Goal: Transaction & Acquisition: Purchase product/service

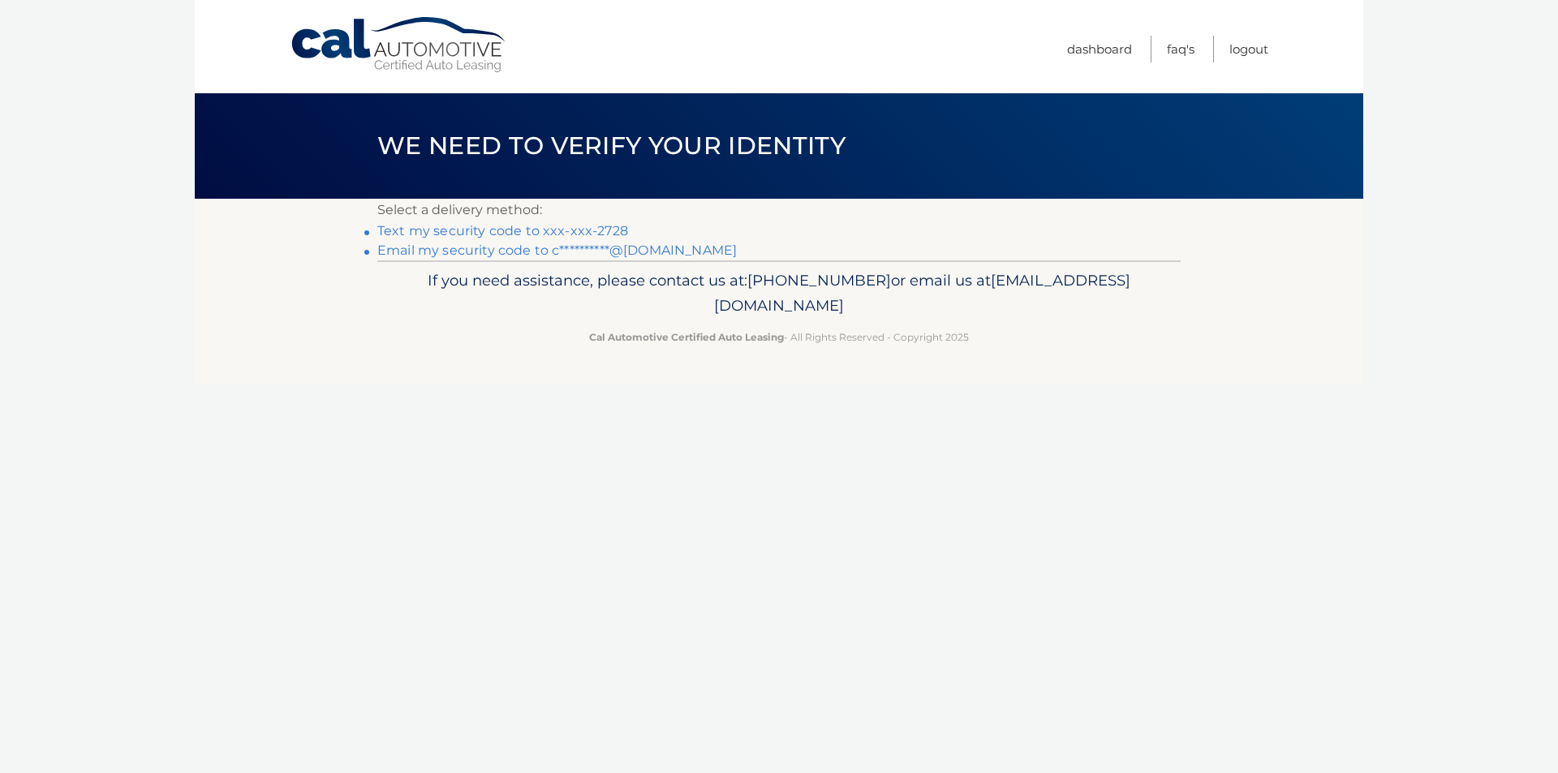
click at [562, 230] on link "Text my security code to xxx-xxx-2728" at bounding box center [502, 230] width 251 height 15
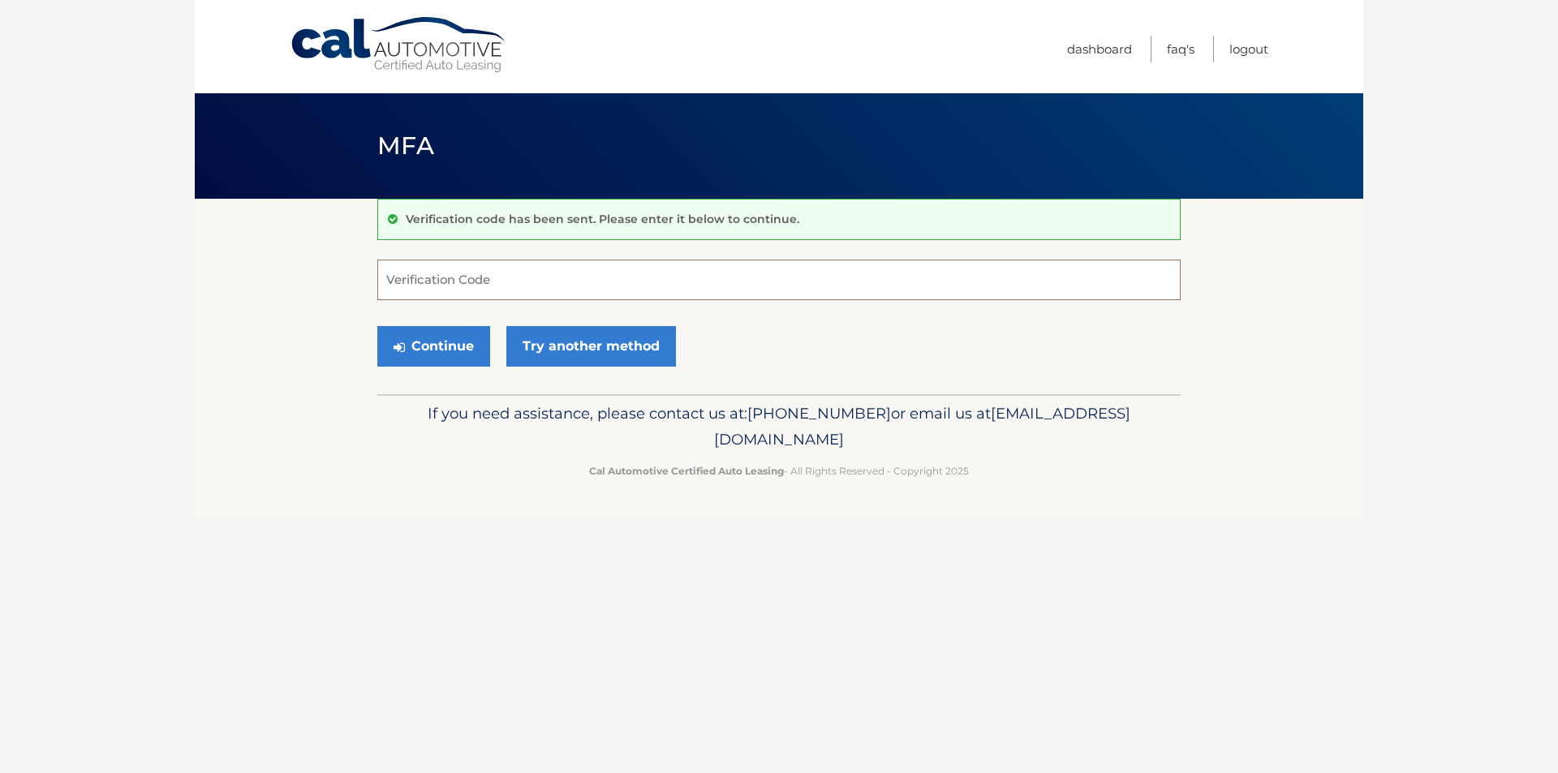
click at [562, 277] on input "Verification Code" at bounding box center [778, 280] width 803 height 41
type input "597620"
click at [440, 339] on button "Continue" at bounding box center [433, 346] width 113 height 41
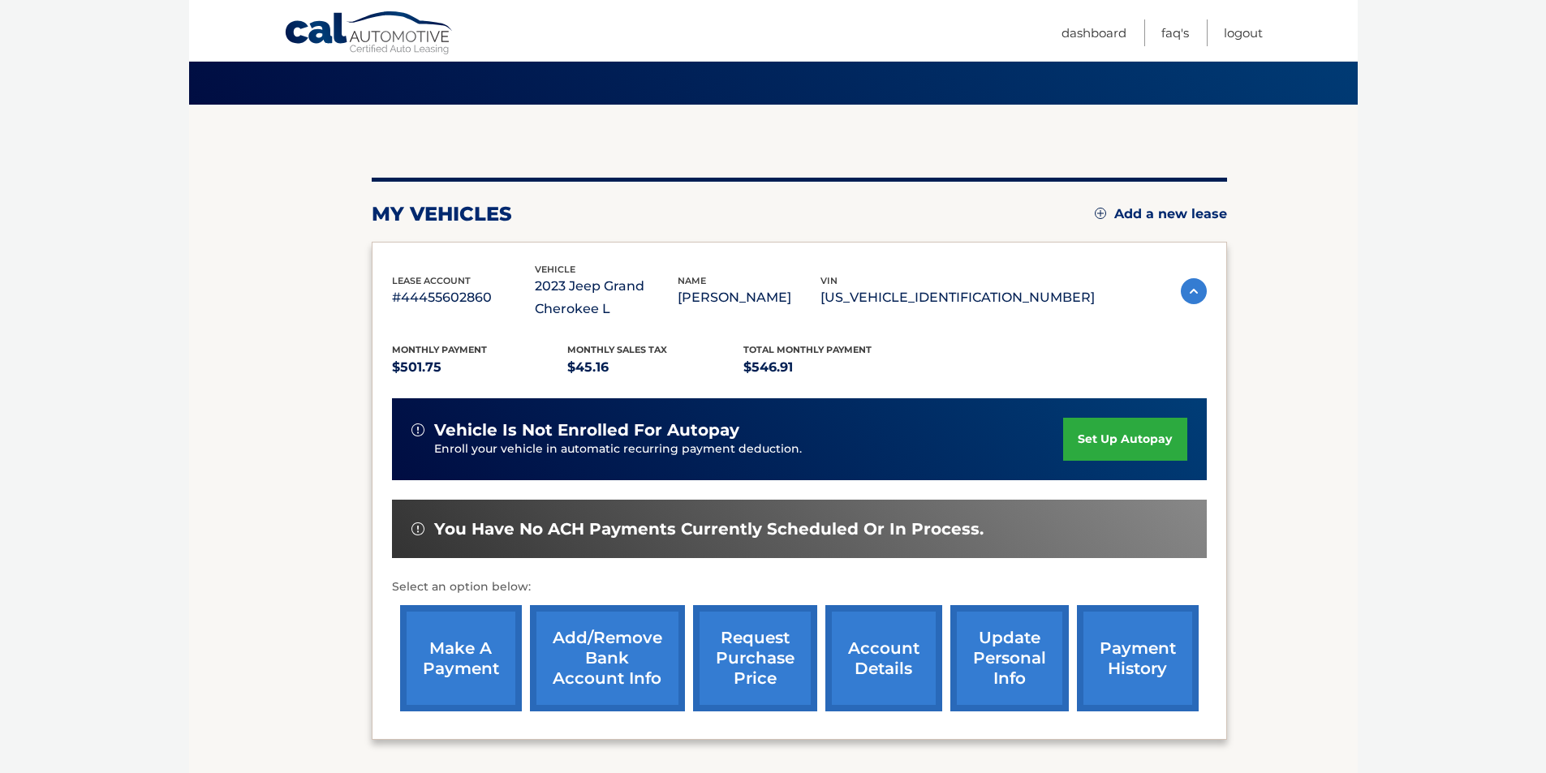
scroll to position [233, 0]
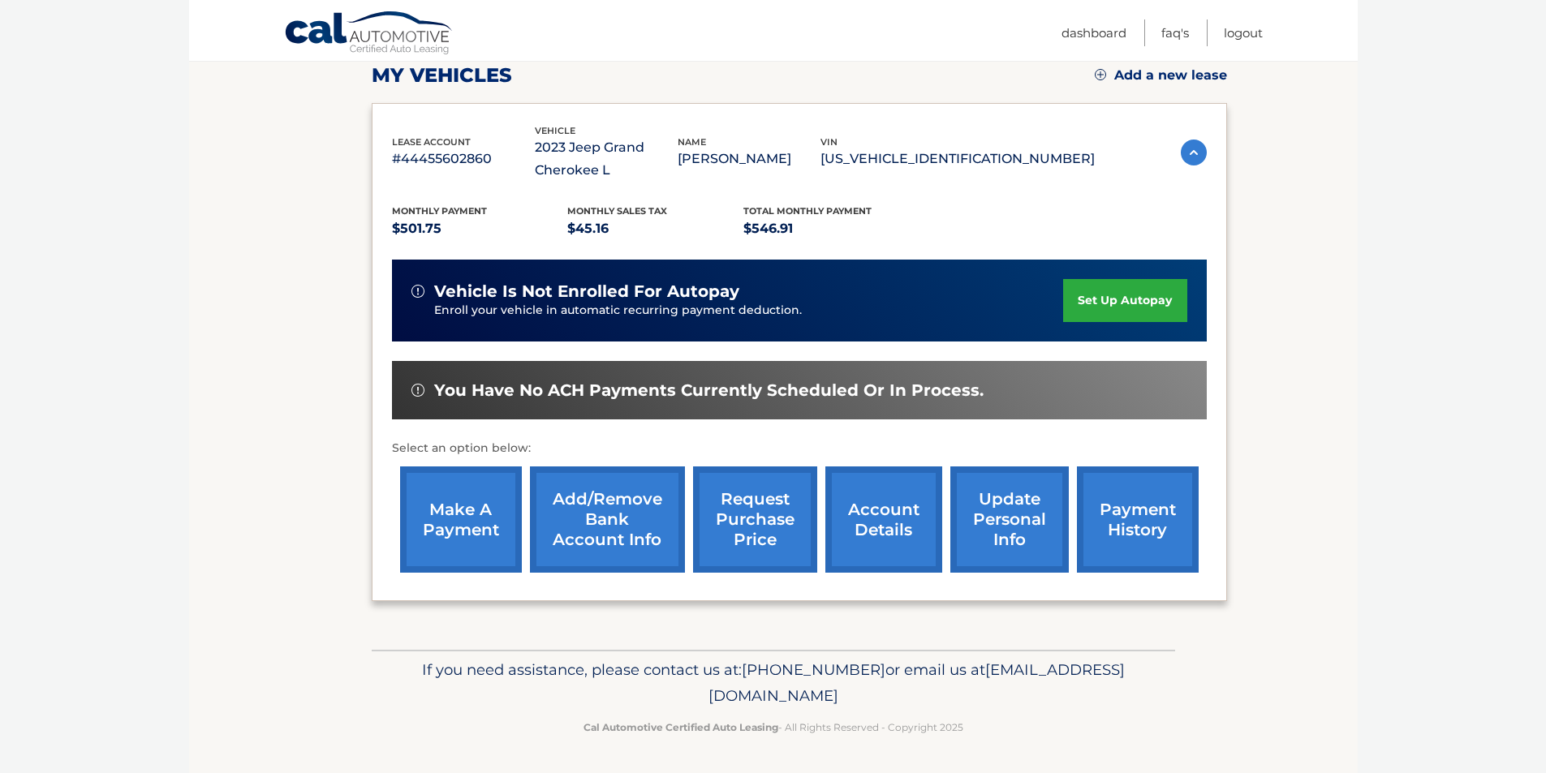
click at [486, 513] on link "make a payment" at bounding box center [461, 520] width 122 height 106
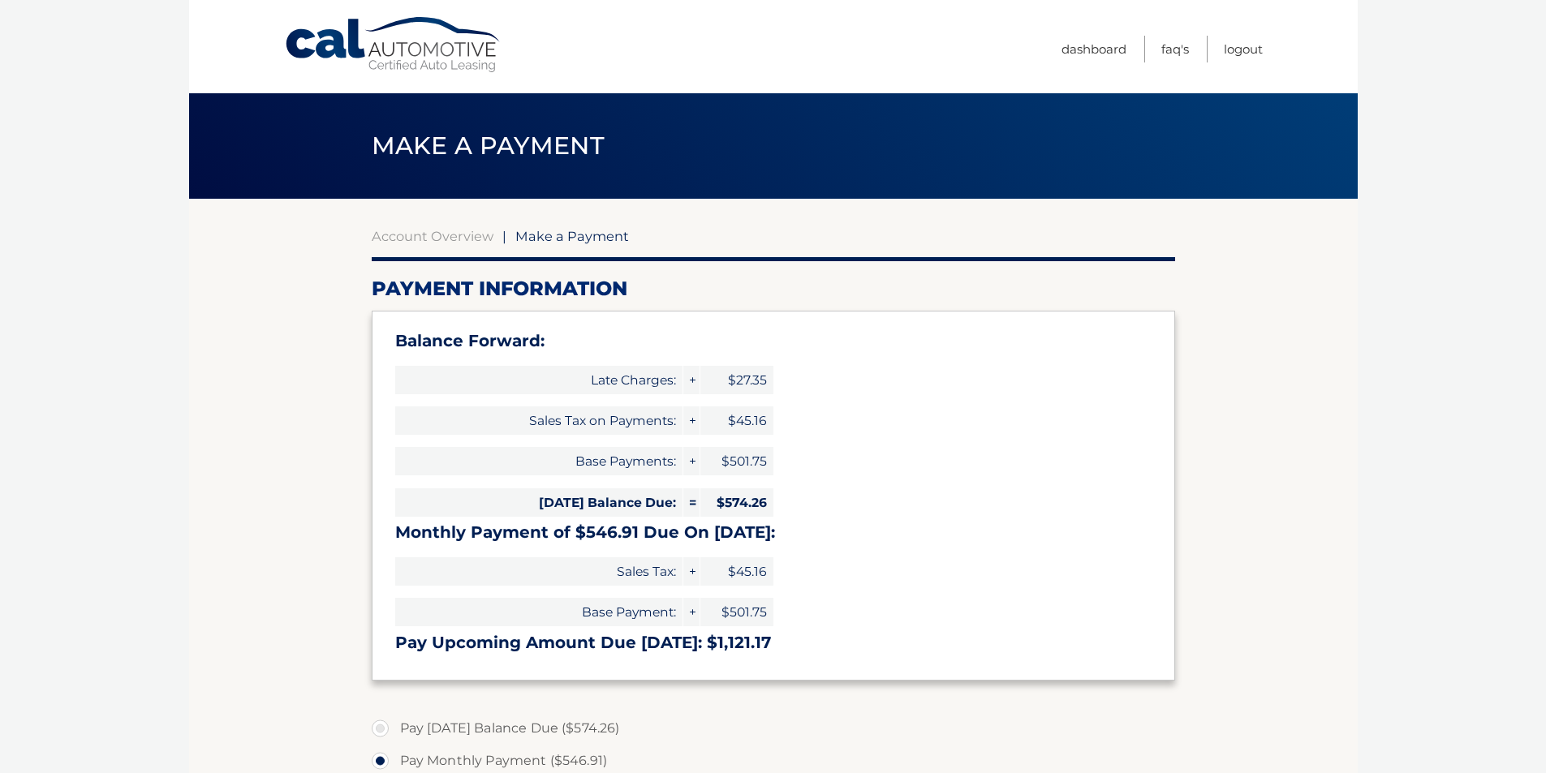
select select "N2NkMDE3YWItZDllNS00NmJiLWFkYTAtOTg3ODc2NzA3OTY2"
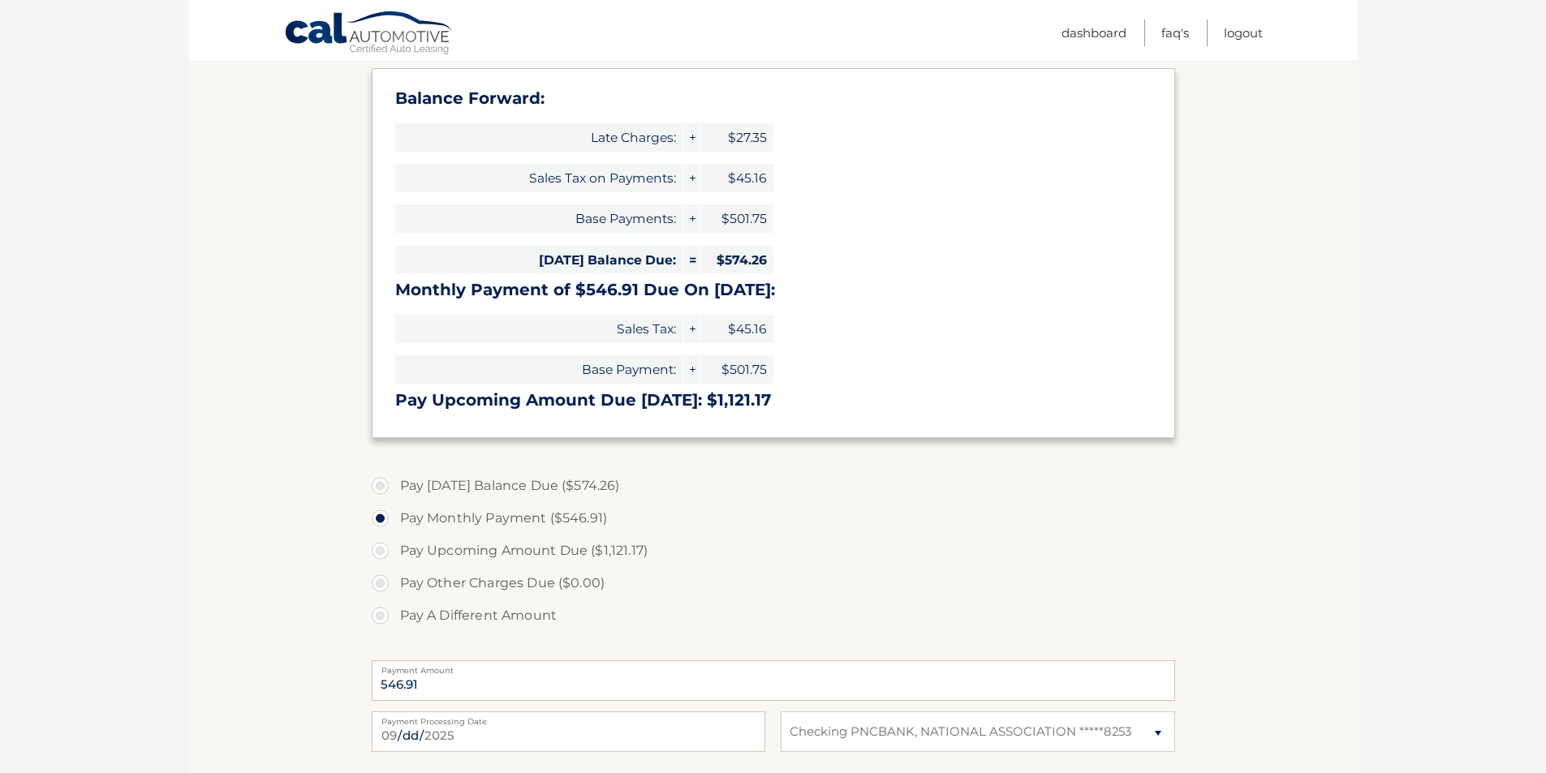
scroll to position [243, 0]
click at [378, 612] on label "Pay A Different Amount" at bounding box center [773, 615] width 803 height 32
click at [378, 612] on input "Pay A Different Amount" at bounding box center [386, 612] width 16 height 26
radio input "true"
click at [384, 489] on label "Pay Today's Balance Due ($574.26)" at bounding box center [773, 485] width 803 height 32
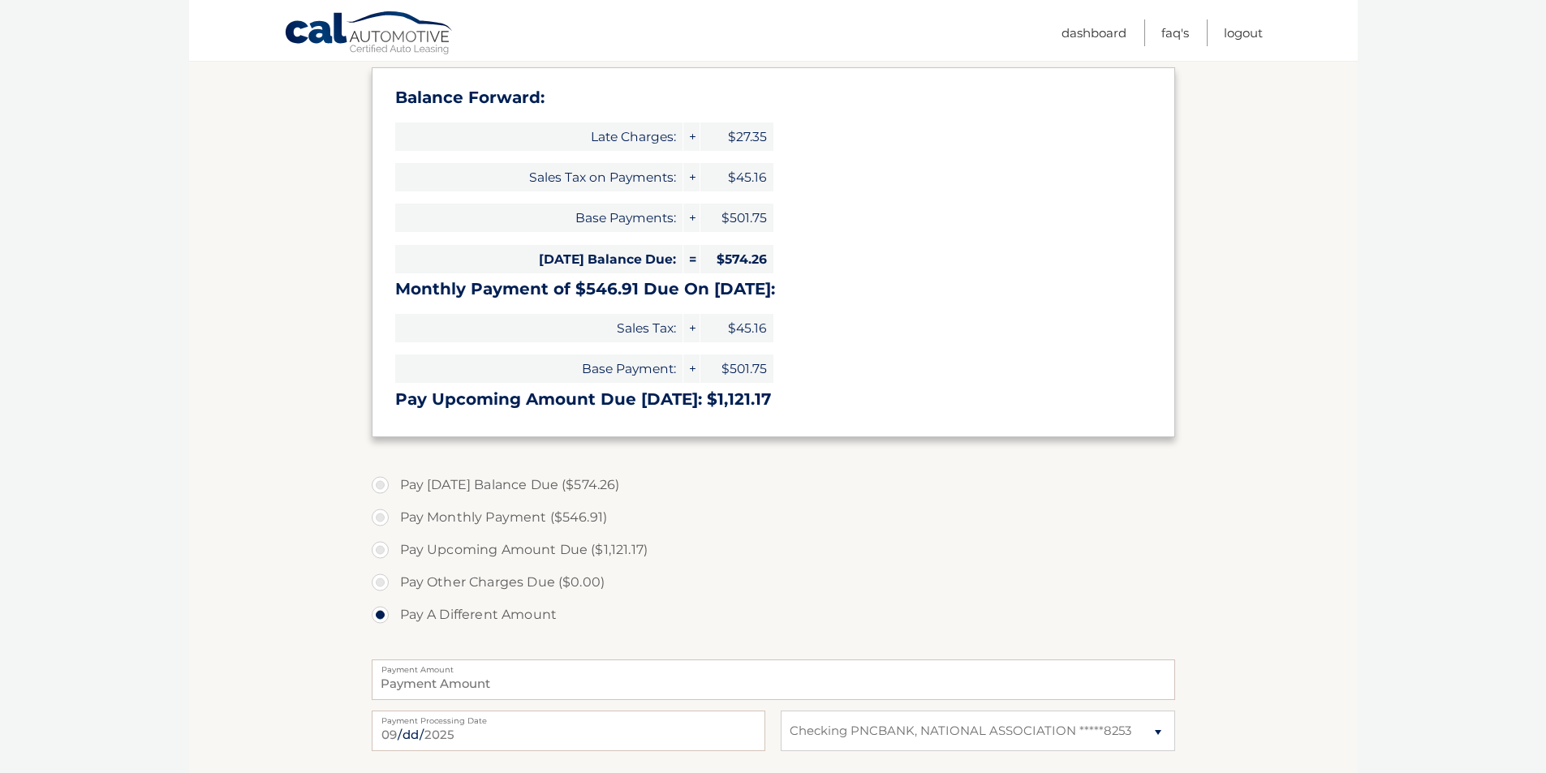
click at [384, 489] on input "Pay Today's Balance Due ($574.26)" at bounding box center [386, 482] width 16 height 26
radio input "true"
type input "574.26"
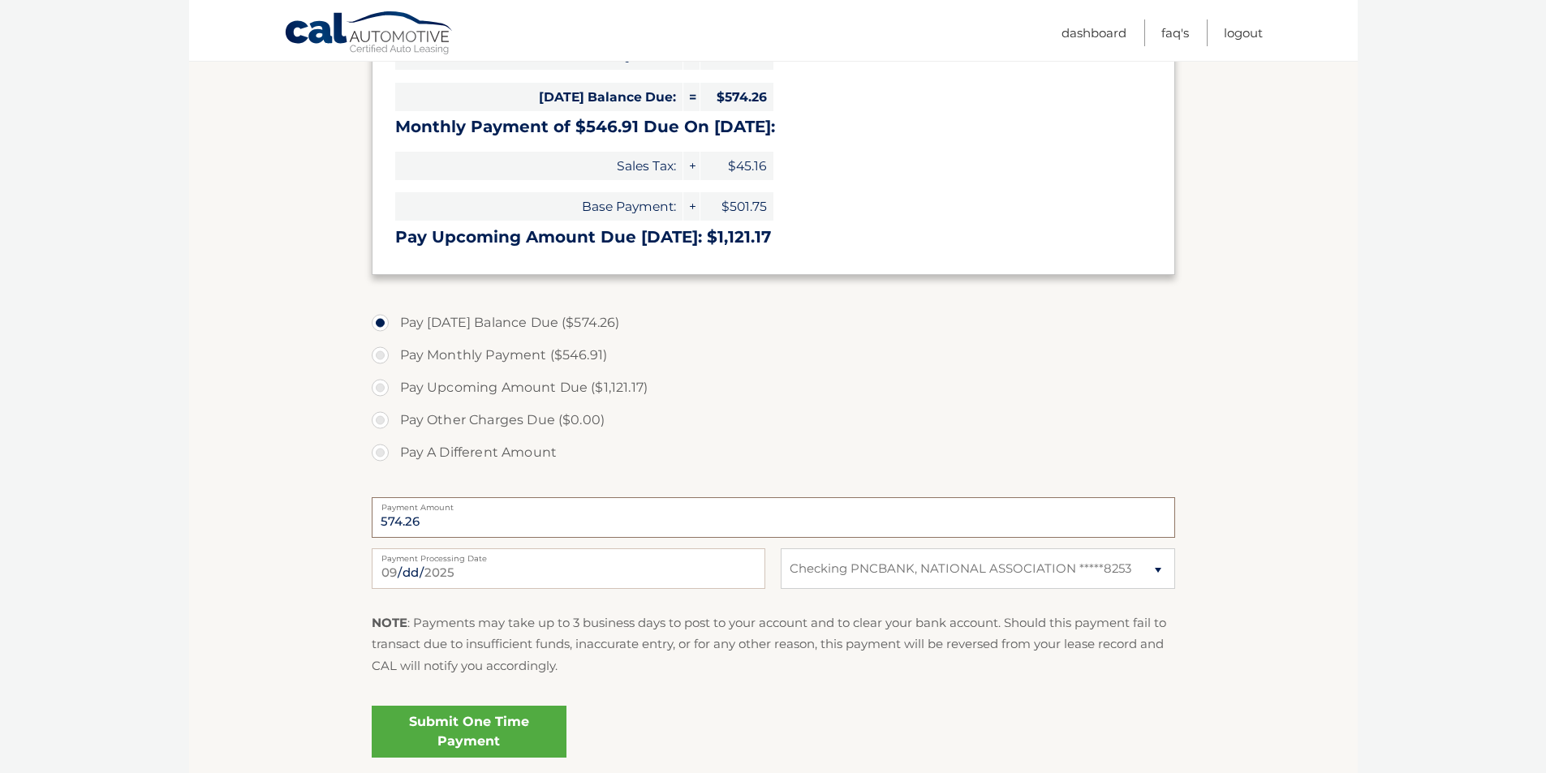
drag, startPoint x: 429, startPoint y: 521, endPoint x: 342, endPoint y: 520, distance: 86.8
click at [342, 520] on section "Account Overview | Make a Payment Payment Information Balance Forward: Late Cha…" at bounding box center [773, 287] width 1169 height 989
click at [380, 450] on label "Pay A Different Amount" at bounding box center [773, 453] width 803 height 32
click at [380, 450] on input "Pay A Different Amount" at bounding box center [386, 450] width 16 height 26
radio input "true"
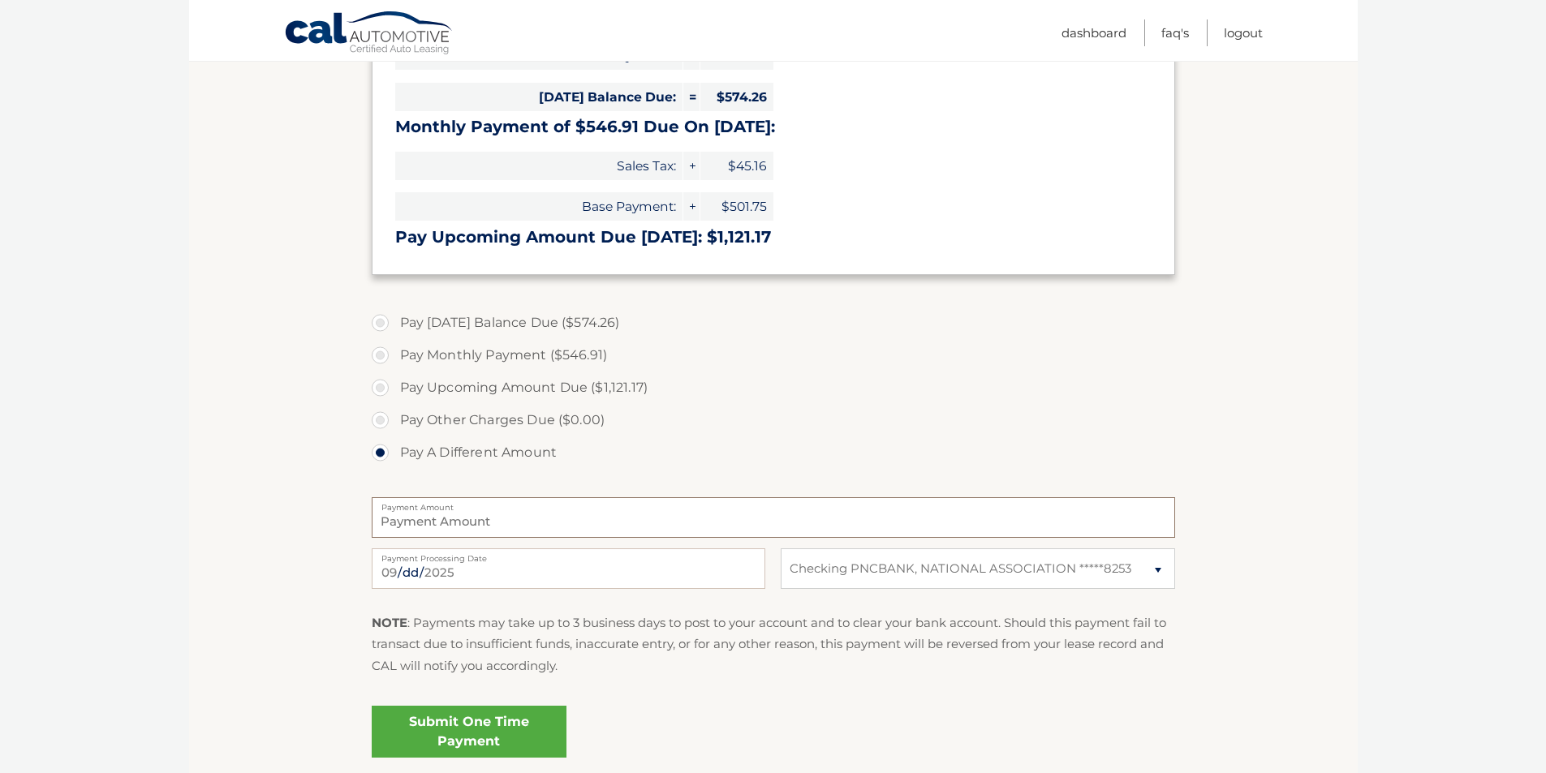
click at [469, 519] on input "Payment Amount" at bounding box center [773, 517] width 803 height 41
type input "574.26"
click at [640, 479] on div "Pay Today's Balance Due ($574.26) Pay Monthly Payment ($546.91) Pay Upcoming Am…" at bounding box center [773, 397] width 803 height 180
click at [495, 717] on link "Submit One Time Payment" at bounding box center [469, 732] width 195 height 52
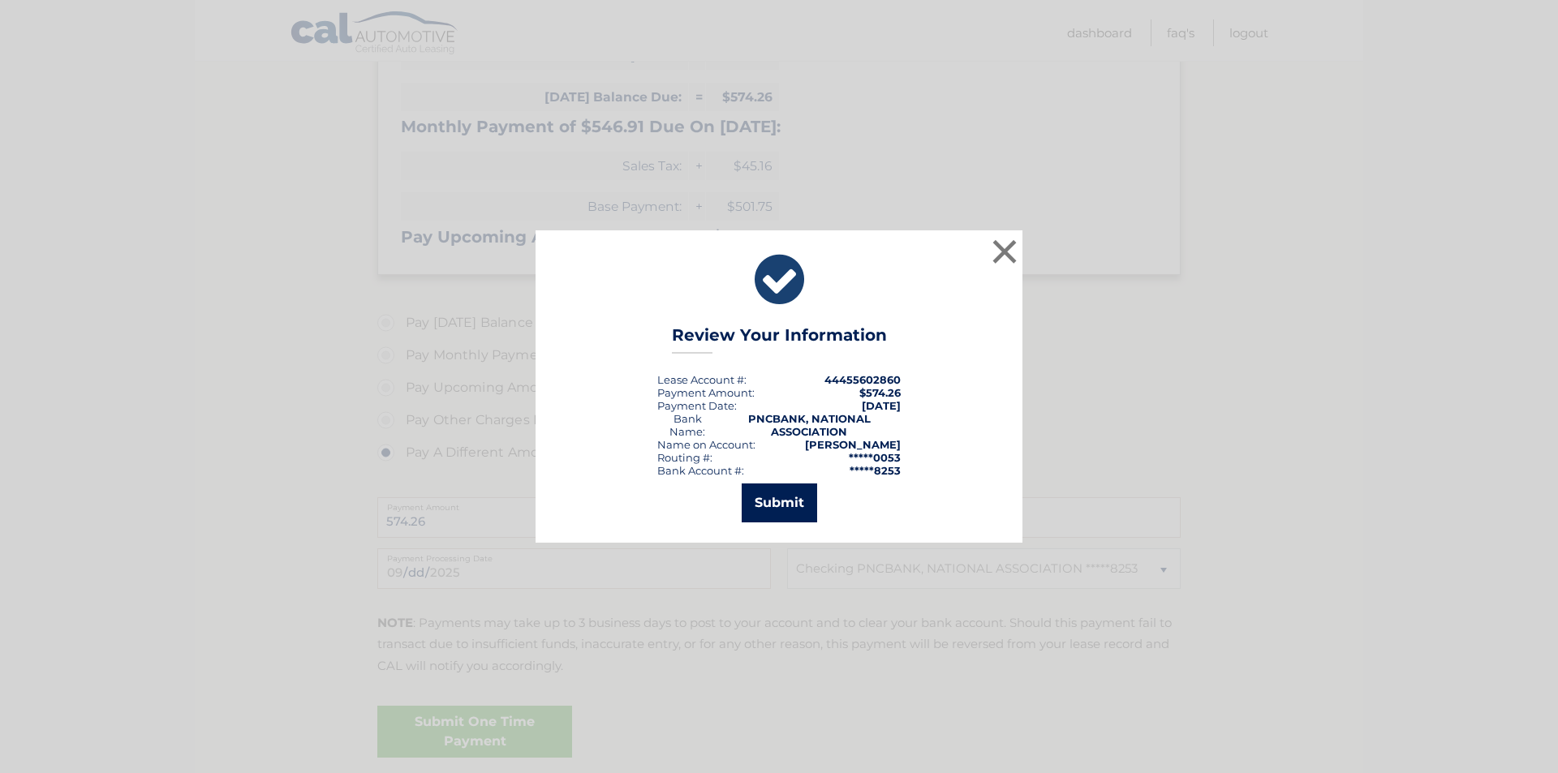
click at [780, 492] on button "Submit" at bounding box center [779, 503] width 75 height 39
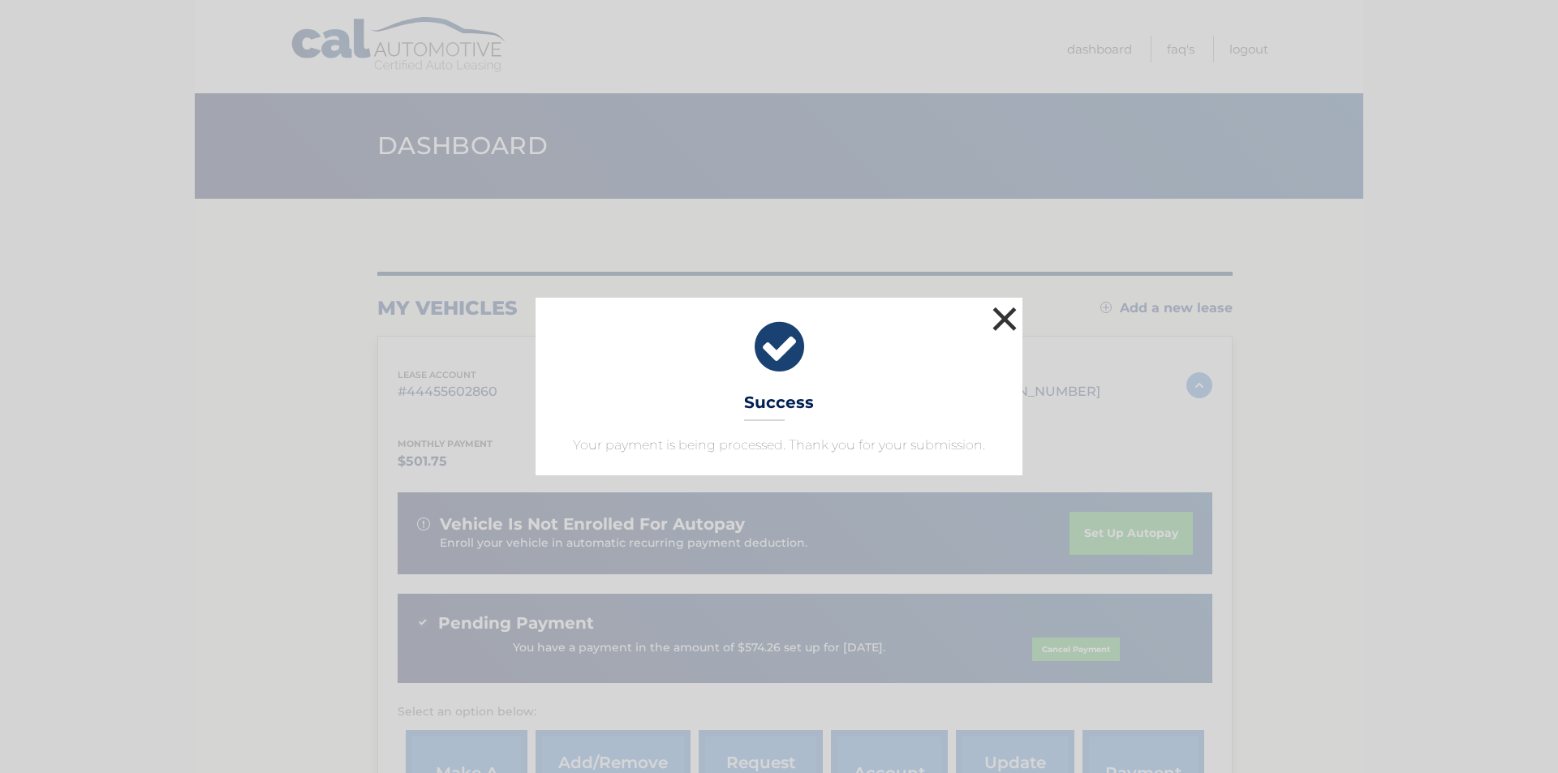
click at [1006, 317] on button "×" at bounding box center [1005, 319] width 32 height 32
